Goal: Book appointment/travel/reservation

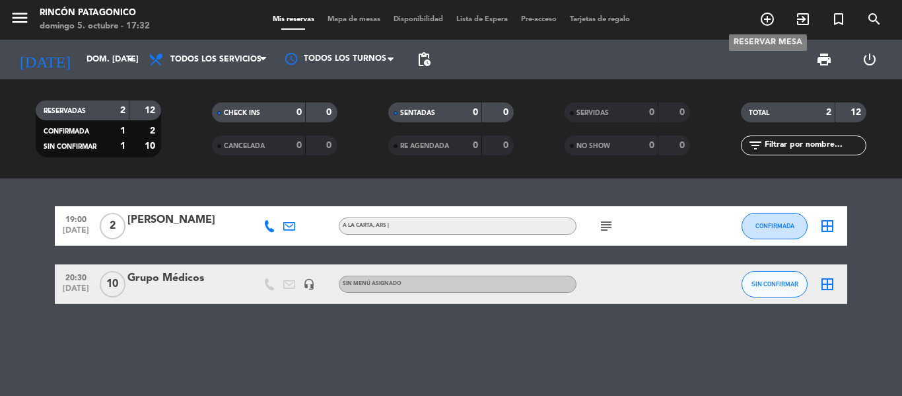
click at [775, 8] on span "add_circle_outline" at bounding box center [768, 19] width 36 height 22
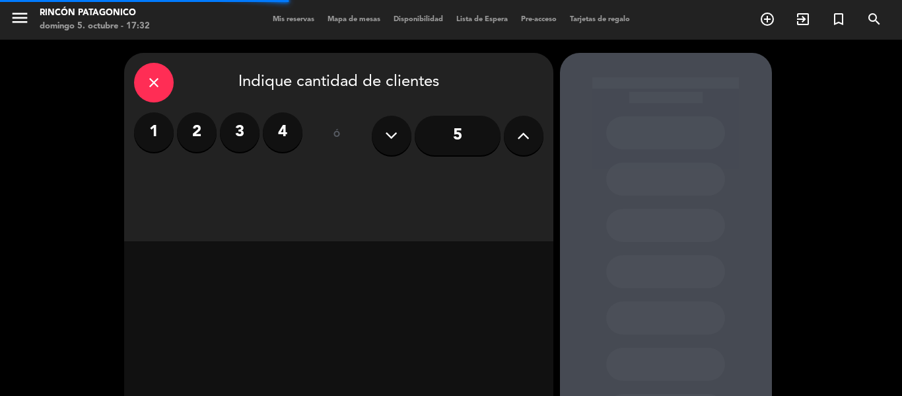
click at [180, 140] on label "2" at bounding box center [197, 132] width 40 height 40
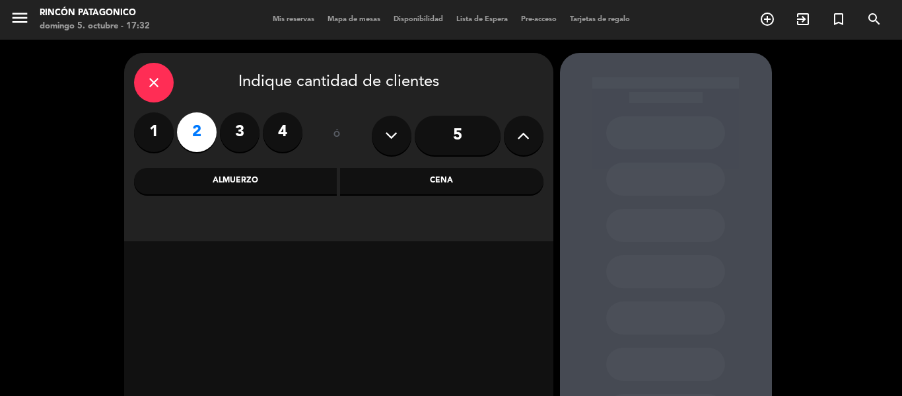
drag, startPoint x: 287, startPoint y: 173, endPoint x: 301, endPoint y: 183, distance: 17.6
click at [286, 173] on div "Almuerzo" at bounding box center [235, 181] width 203 height 26
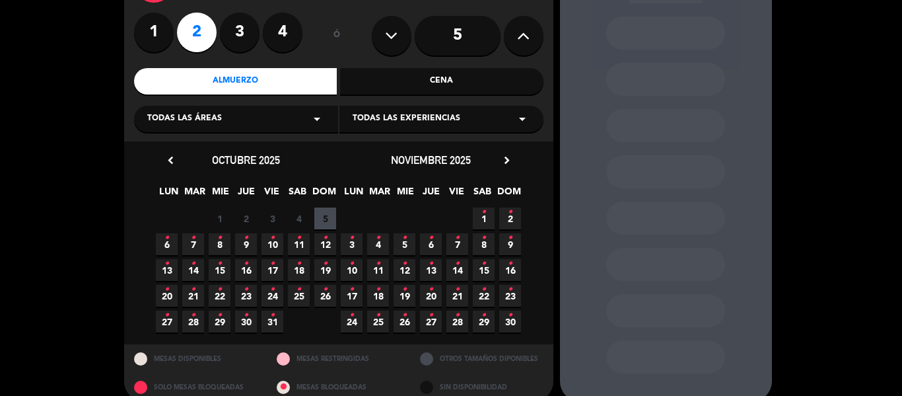
scroll to position [118, 0]
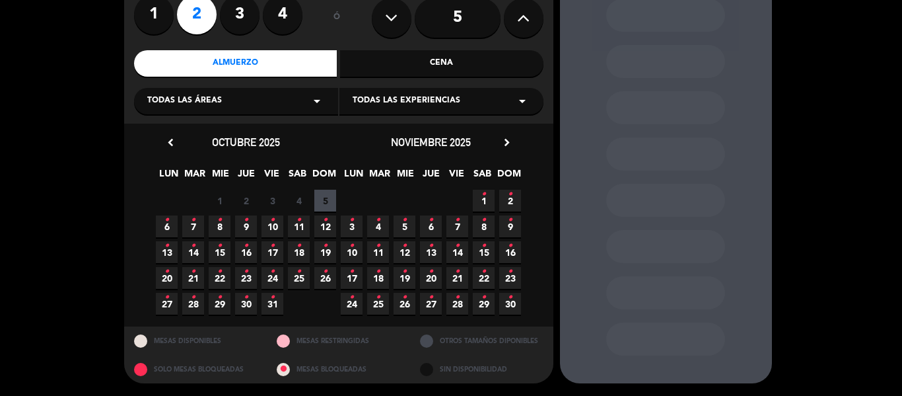
click at [270, 232] on span "10 •" at bounding box center [273, 226] width 22 height 22
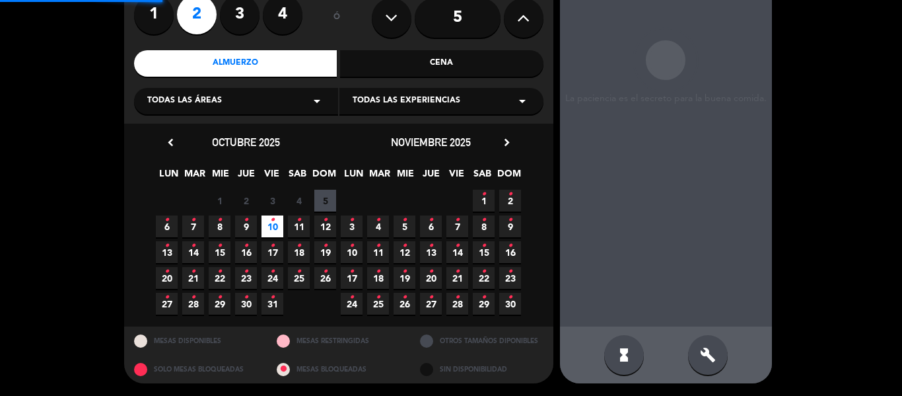
scroll to position [53, 0]
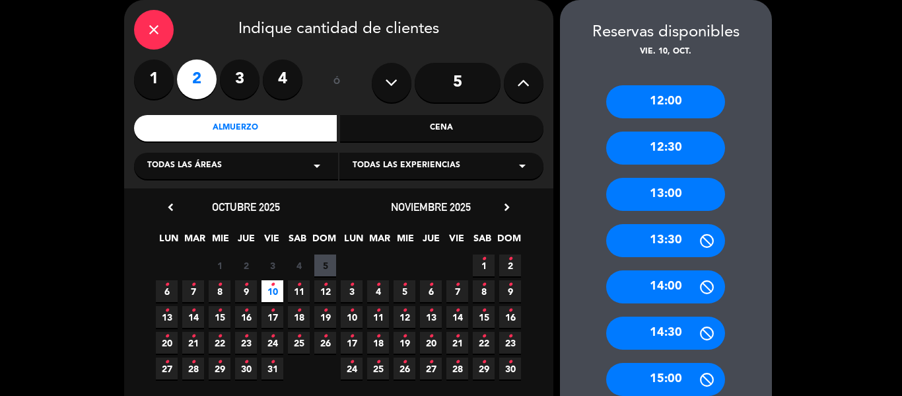
click at [659, 202] on div "13:00" at bounding box center [665, 194] width 119 height 33
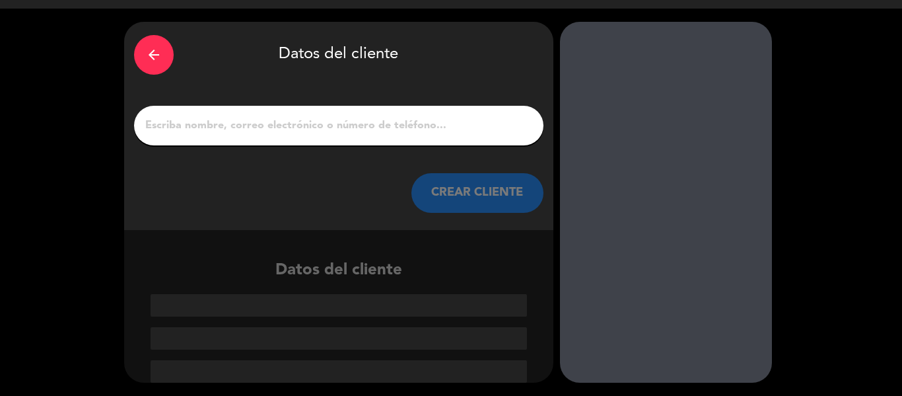
scroll to position [31, 0]
click at [384, 126] on input "1" at bounding box center [339, 125] width 390 height 18
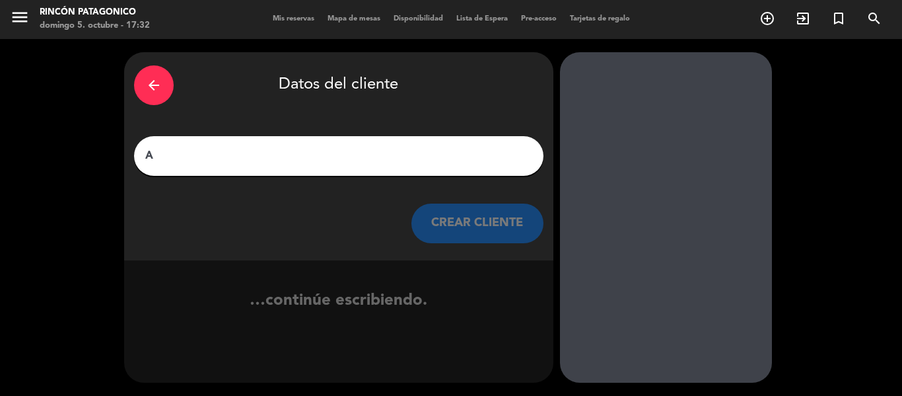
scroll to position [1, 0]
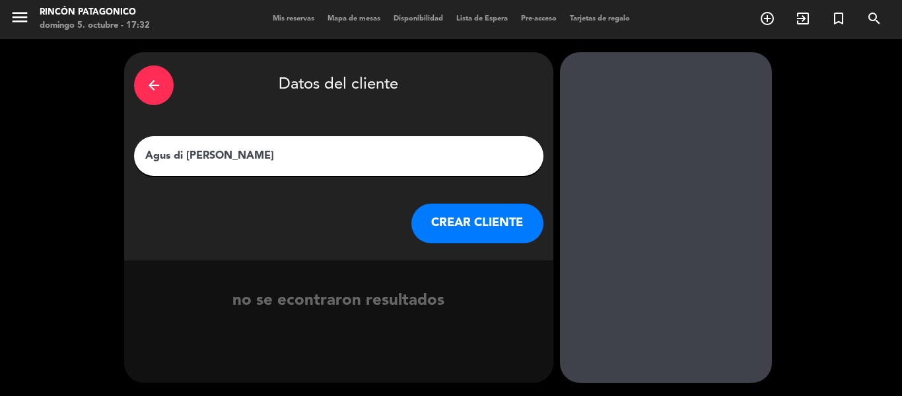
type input "Agus di [PERSON_NAME]"
click at [451, 225] on button "CREAR CLIENTE" at bounding box center [478, 223] width 132 height 40
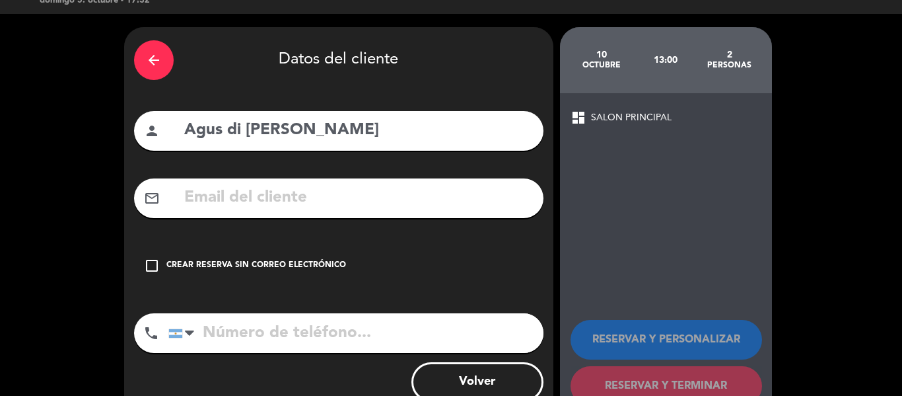
scroll to position [65, 0]
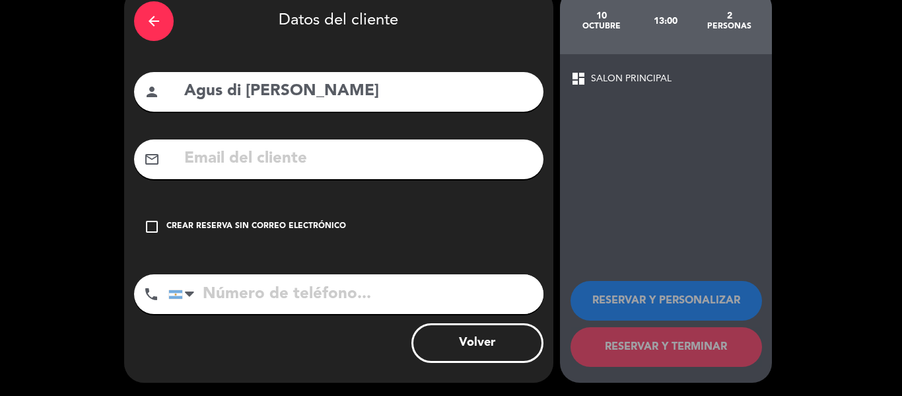
click at [155, 220] on icon "check_box_outline_blank" at bounding box center [152, 227] width 16 height 16
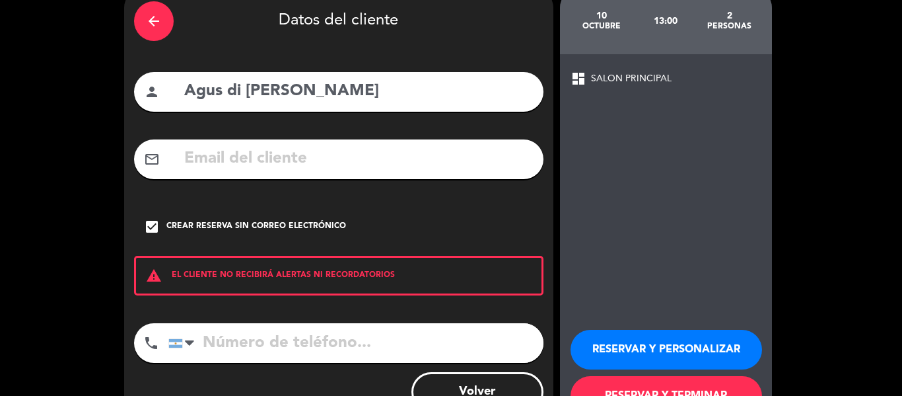
scroll to position [114, 0]
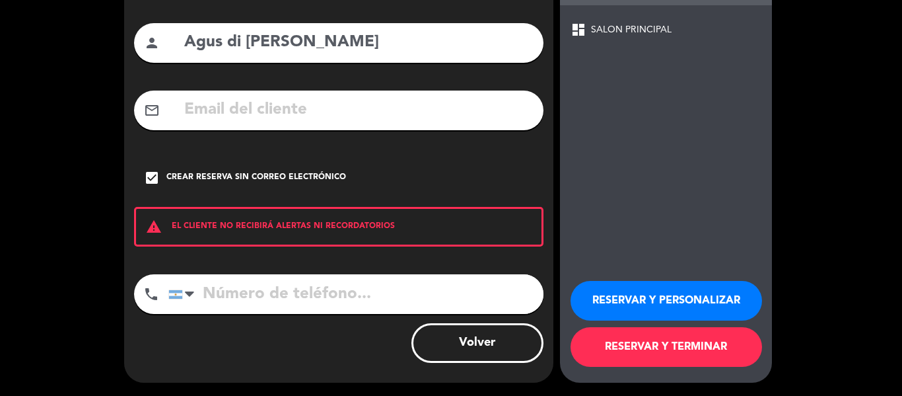
click at [651, 338] on button "RESERVAR Y TERMINAR" at bounding box center [667, 347] width 192 height 40
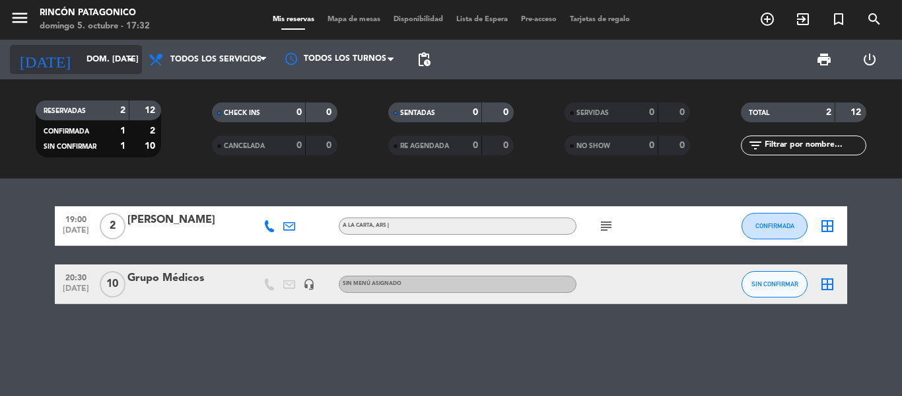
click at [80, 69] on input "dom. [DATE]" at bounding box center [136, 59] width 112 height 22
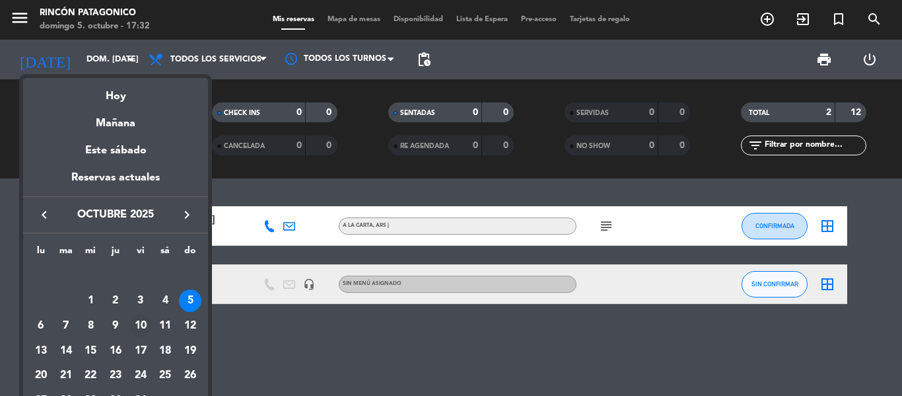
click at [139, 328] on div "10" at bounding box center [140, 325] width 22 height 22
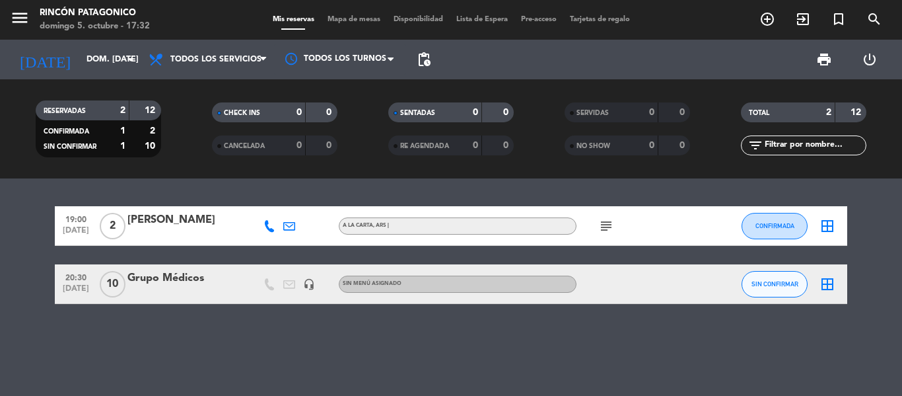
type input "vie. [DATE]"
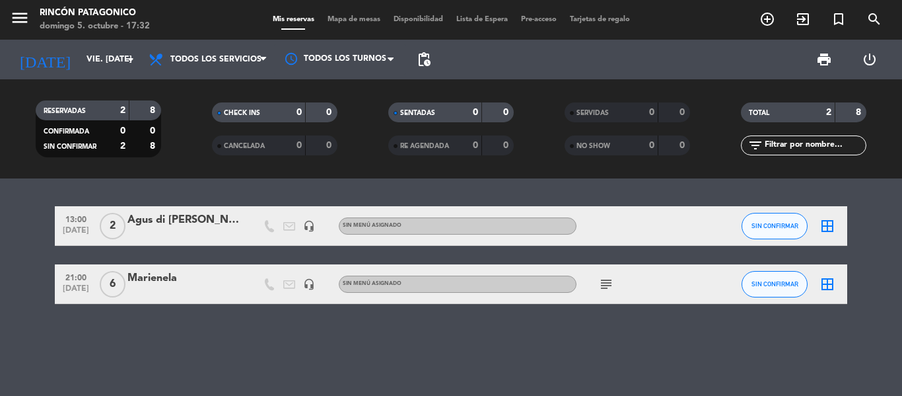
click at [599, 285] on span "subject" at bounding box center [607, 284] width 20 height 16
click at [601, 286] on icon "subject" at bounding box center [607, 284] width 16 height 16
click at [602, 287] on icon "subject" at bounding box center [607, 284] width 16 height 16
click at [196, 219] on div "Agus di [PERSON_NAME]" at bounding box center [184, 219] width 112 height 17
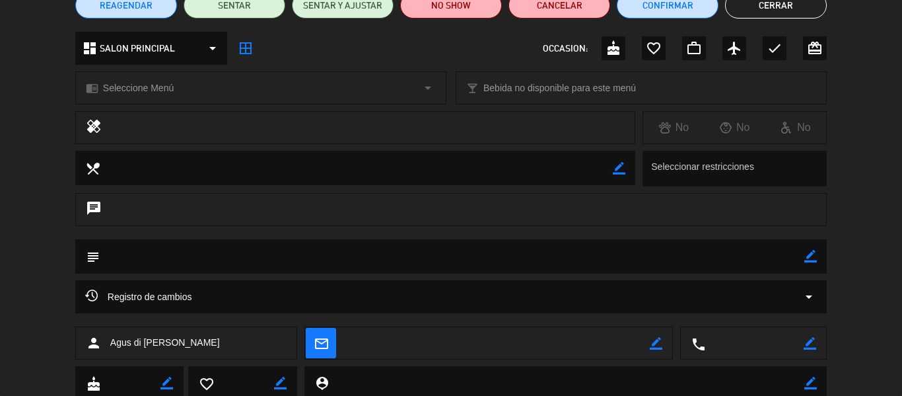
scroll to position [132, 0]
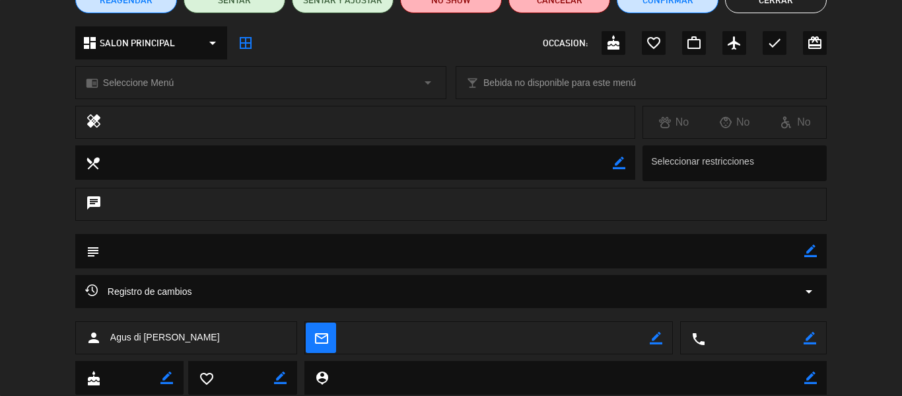
click at [165, 202] on div "chat" at bounding box center [451, 204] width 752 height 33
click at [190, 246] on textarea at bounding box center [452, 251] width 705 height 34
click at [811, 246] on icon "border_color" at bounding box center [811, 250] width 13 height 13
type textarea "Menu BALC"
click at [812, 256] on icon at bounding box center [811, 250] width 13 height 13
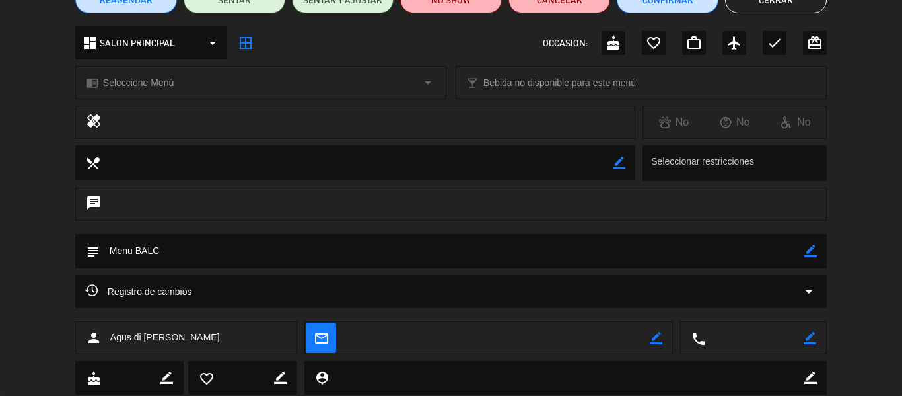
scroll to position [0, 0]
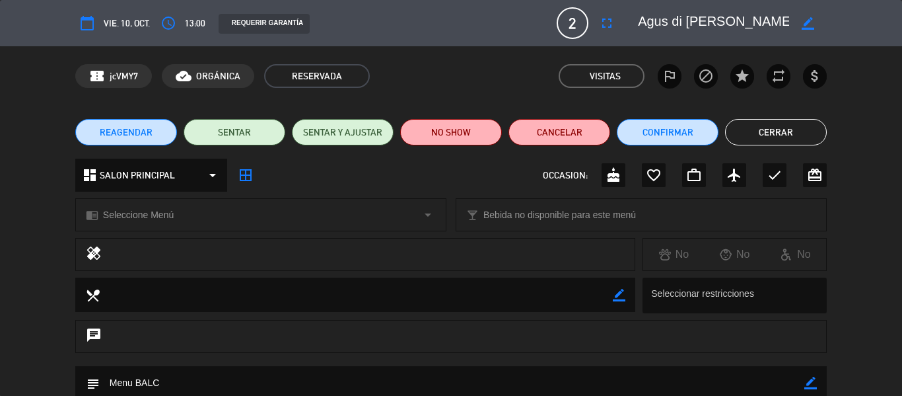
click at [799, 139] on button "Cerrar" at bounding box center [776, 132] width 102 height 26
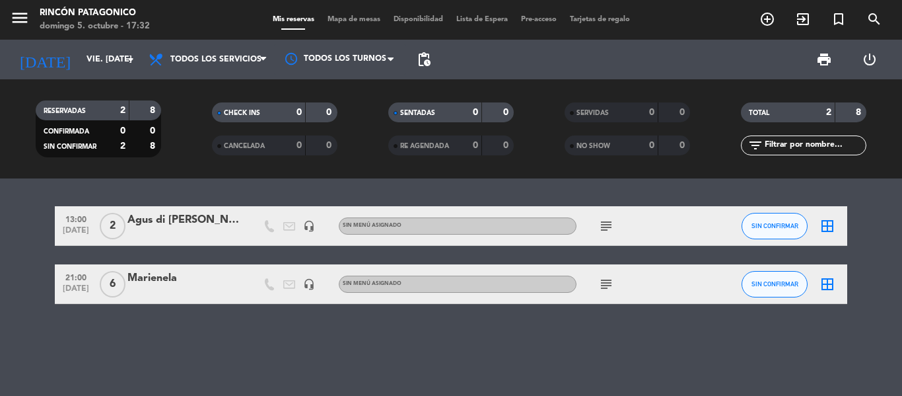
click at [607, 223] on icon "subject" at bounding box center [607, 226] width 16 height 16
click at [608, 226] on icon "subject" at bounding box center [607, 226] width 16 height 16
drag, startPoint x: 224, startPoint y: 336, endPoint x: 264, endPoint y: 330, distance: 40.0
click at [224, 335] on div "13:00 [DATE] 2 Agus di [PERSON_NAME] headset_mic Sin menú asignado subject Menu…" at bounding box center [451, 286] width 902 height 217
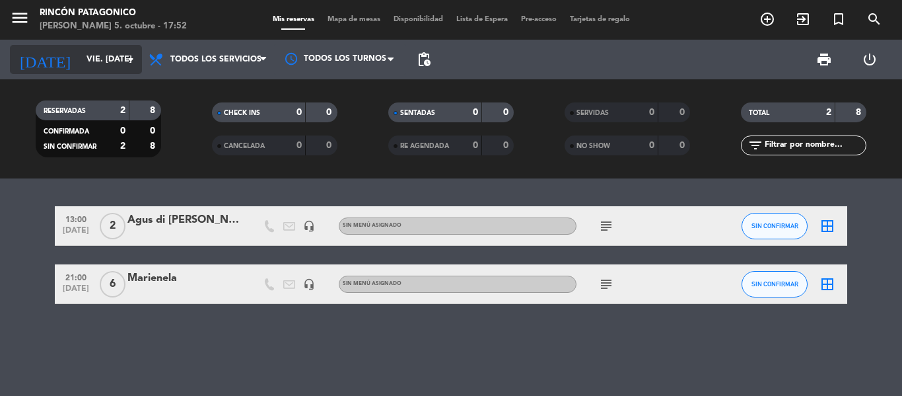
click at [91, 71] on div "[DATE] vie. [DATE] arrow_drop_down" at bounding box center [76, 59] width 132 height 29
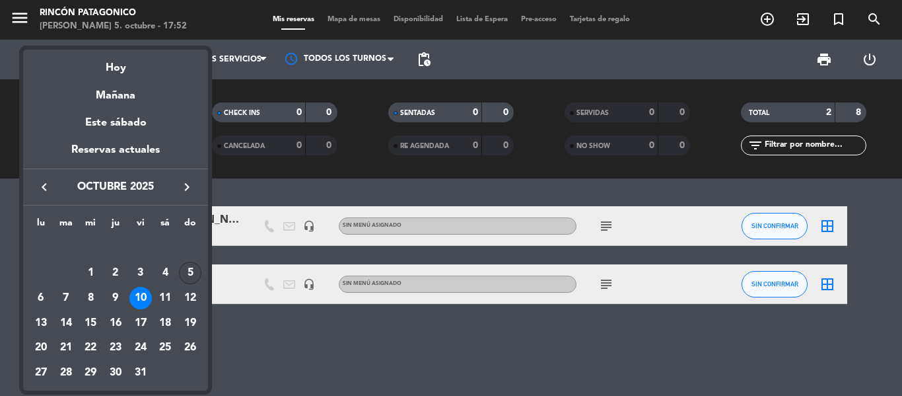
click at [185, 275] on div "5" at bounding box center [190, 273] width 22 height 22
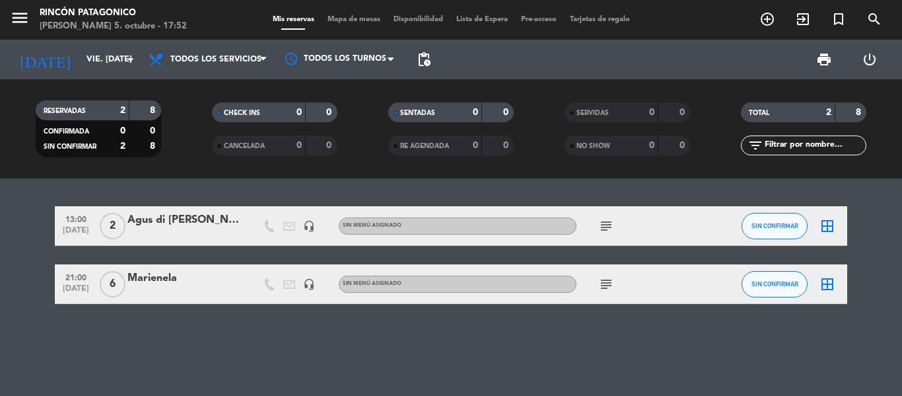
type input "dom. [DATE]"
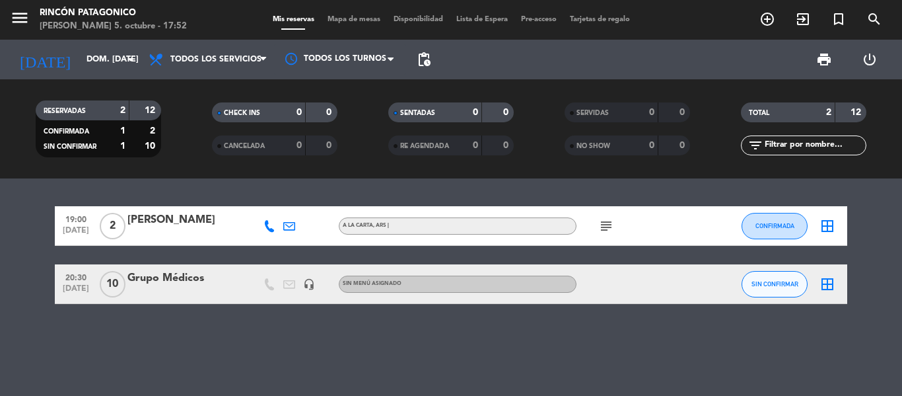
click at [604, 222] on icon "subject" at bounding box center [607, 226] width 16 height 16
click at [605, 222] on icon "subject" at bounding box center [607, 226] width 16 height 16
